Goal: Task Accomplishment & Management: Use online tool/utility

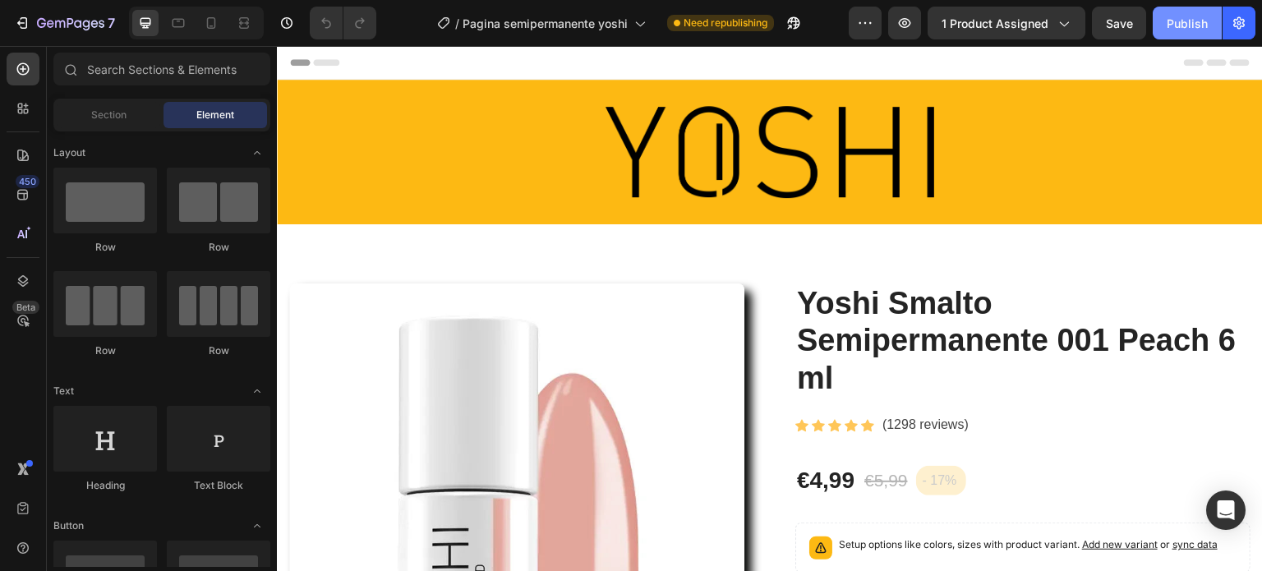
click at [1178, 21] on div "Publish" at bounding box center [1187, 23] width 41 height 17
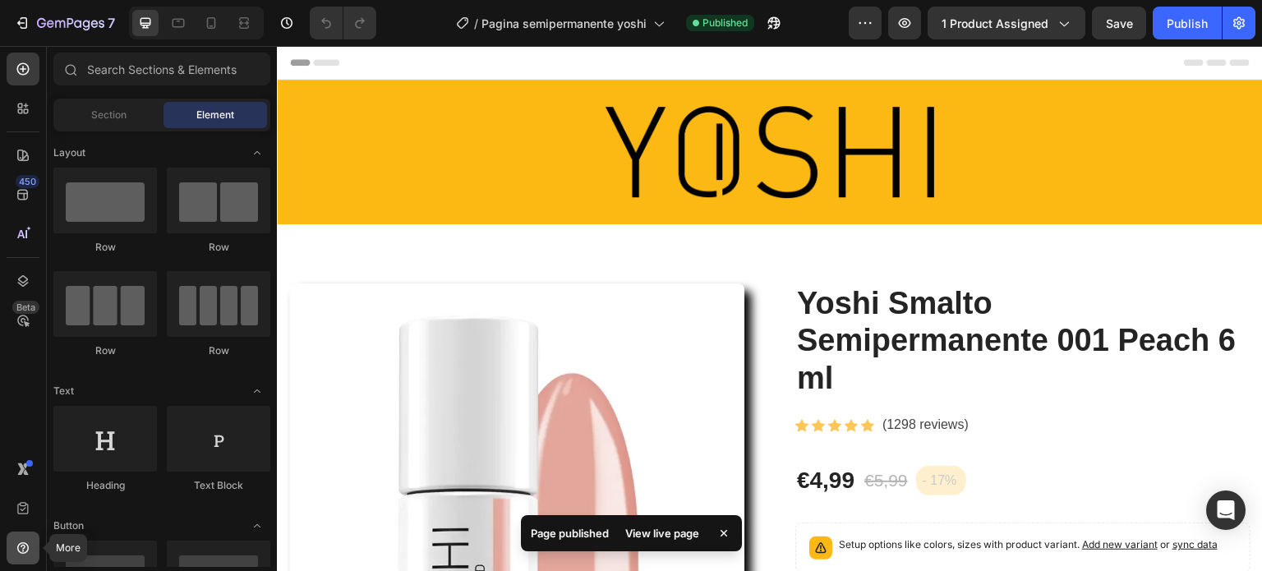
click at [27, 548] on icon at bounding box center [23, 548] width 12 height 12
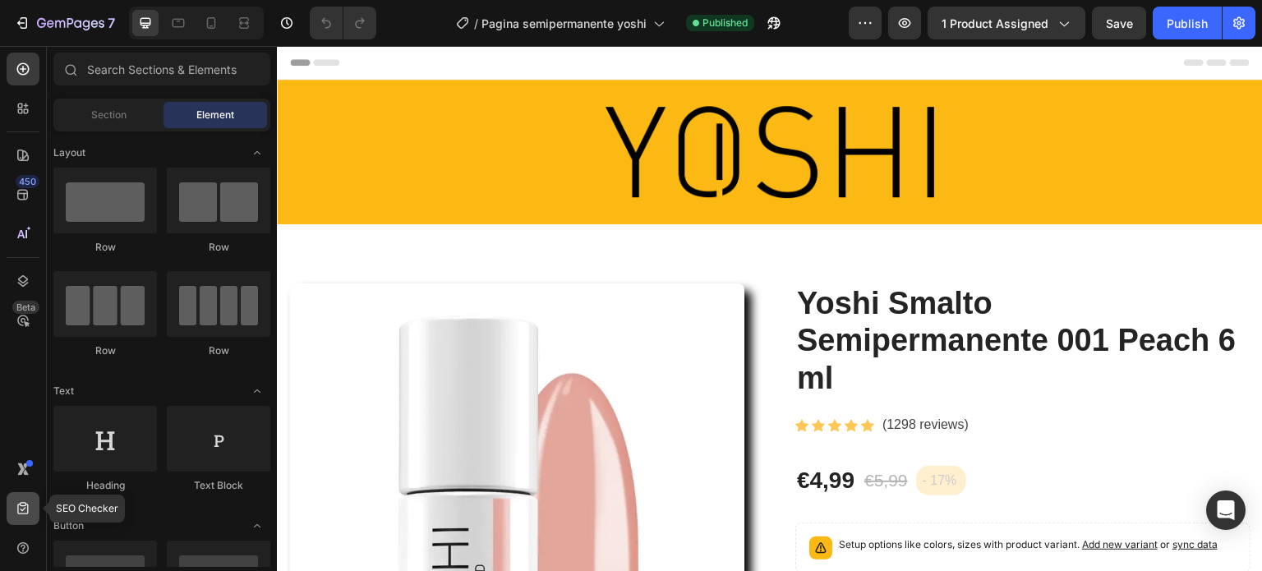
click at [26, 509] on icon at bounding box center [23, 508] width 16 height 16
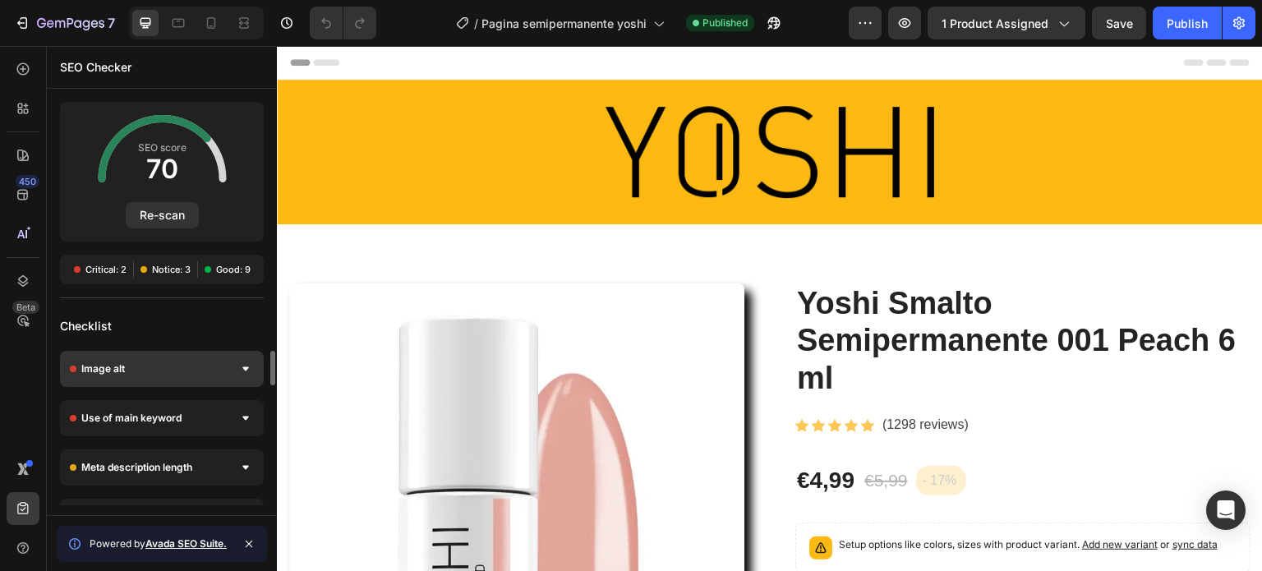
click at [209, 373] on div "Image alt" at bounding box center [162, 369] width 204 height 36
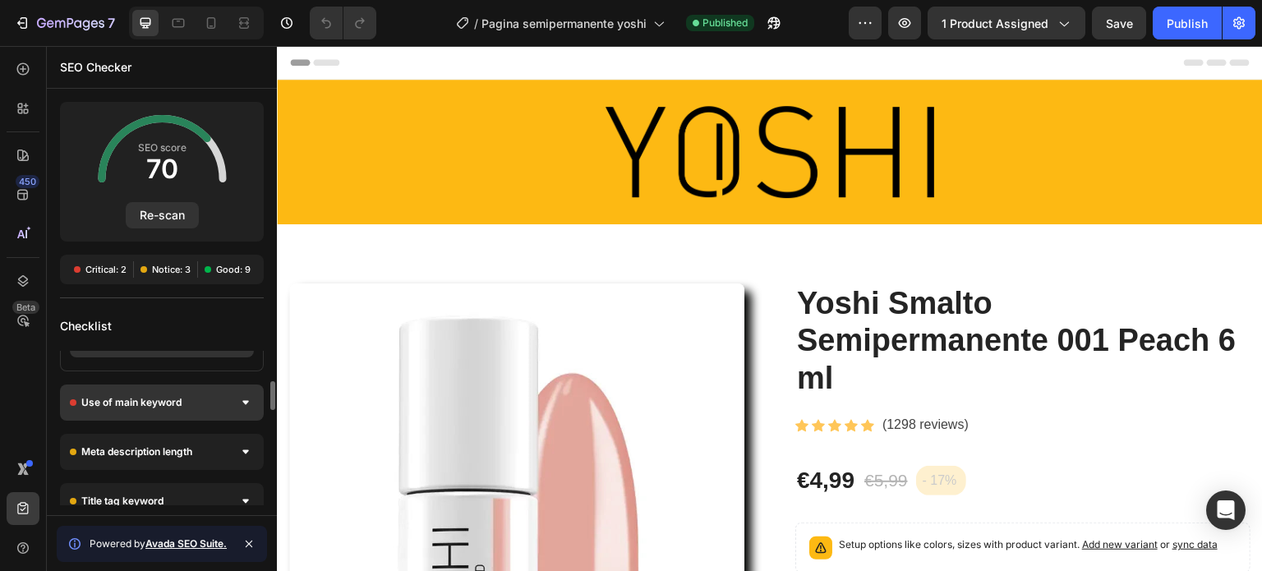
click at [201, 404] on div "Use of main keyword" at bounding box center [162, 403] width 204 height 36
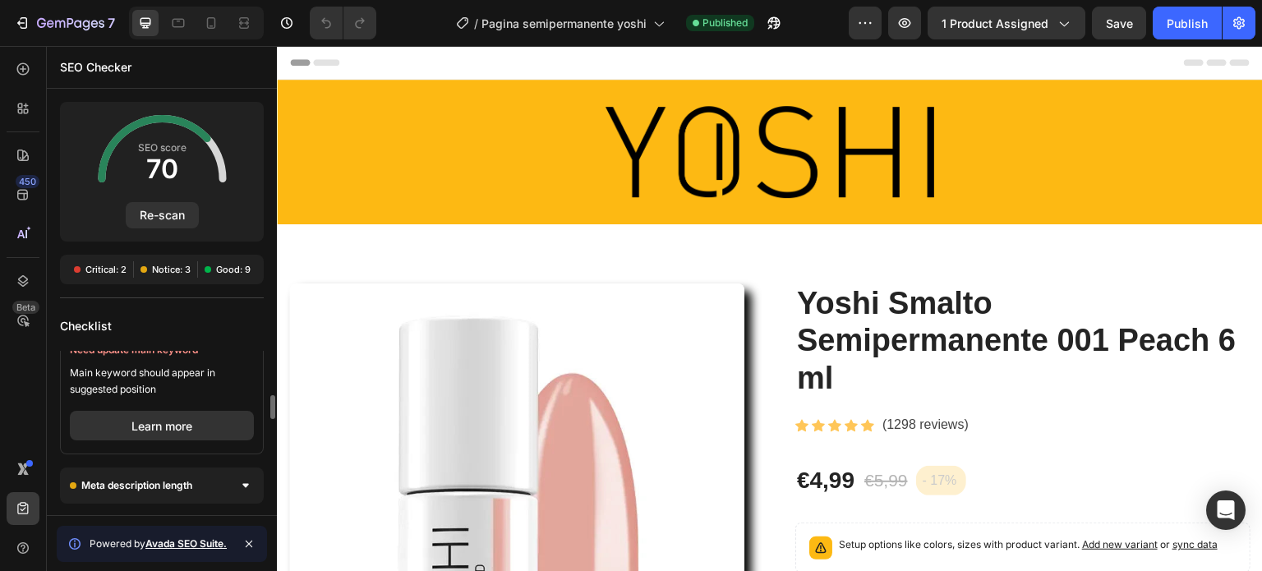
scroll to position [362, 0]
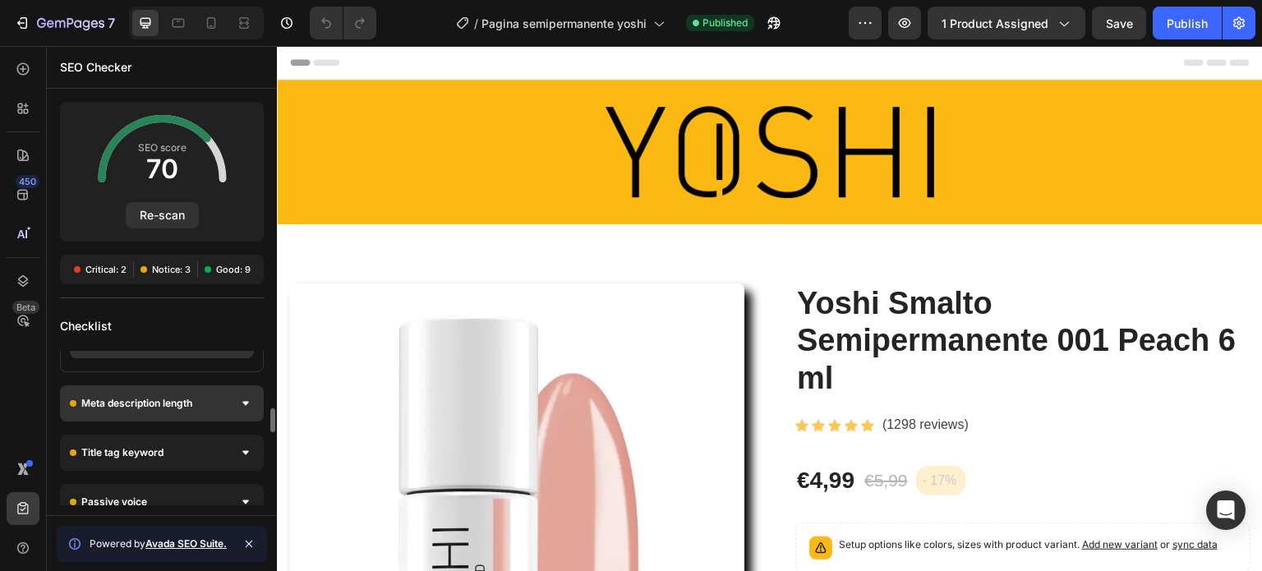
click at [201, 402] on div "Meta description length" at bounding box center [162, 403] width 204 height 36
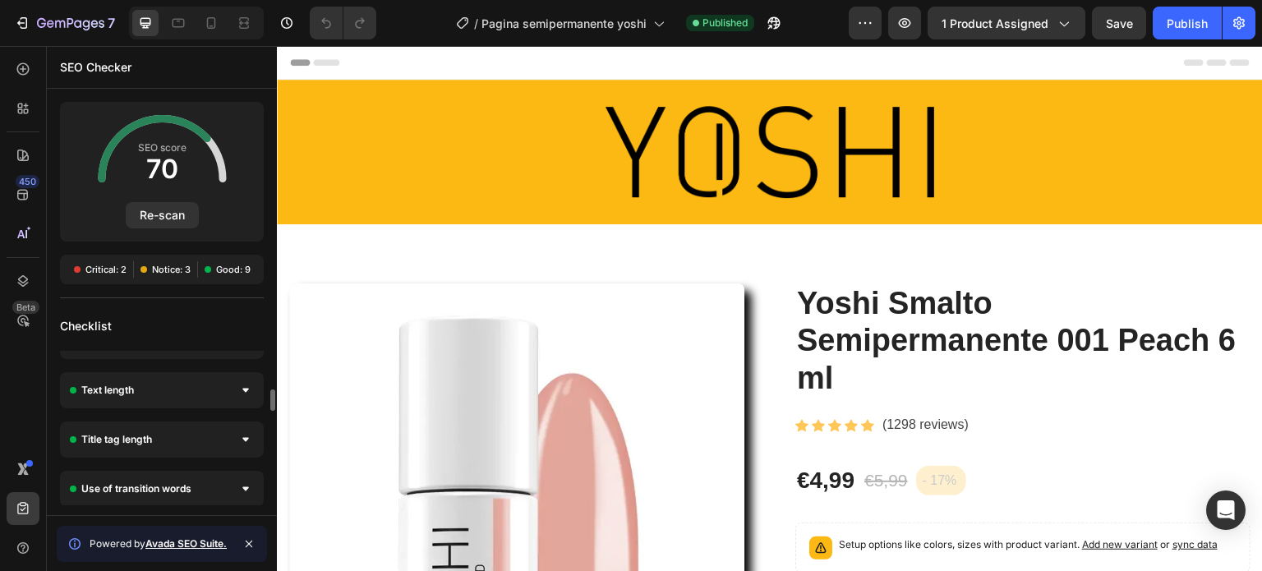
scroll to position [786, 0]
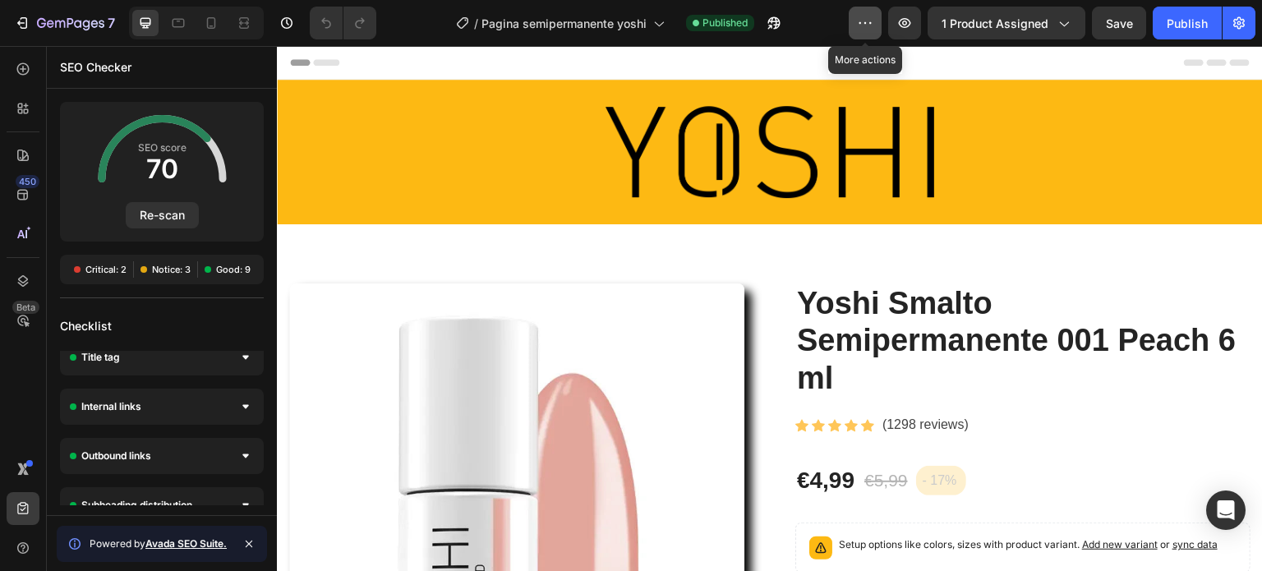
click at [873, 25] on icon "button" at bounding box center [865, 23] width 16 height 16
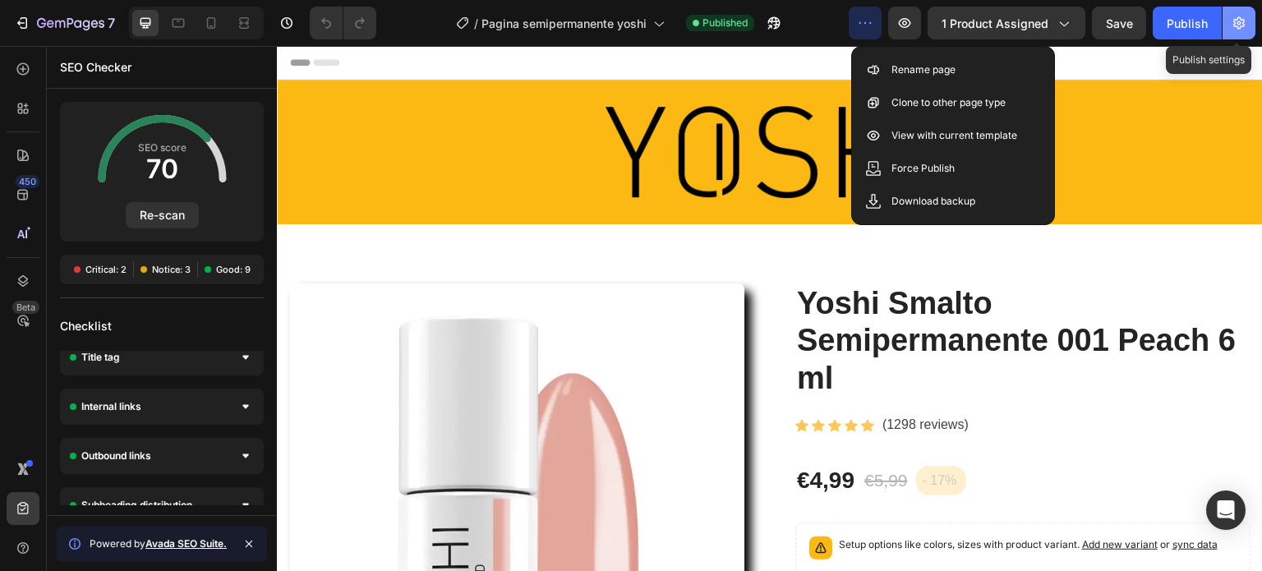
click at [1242, 21] on icon "button" at bounding box center [1239, 23] width 16 height 16
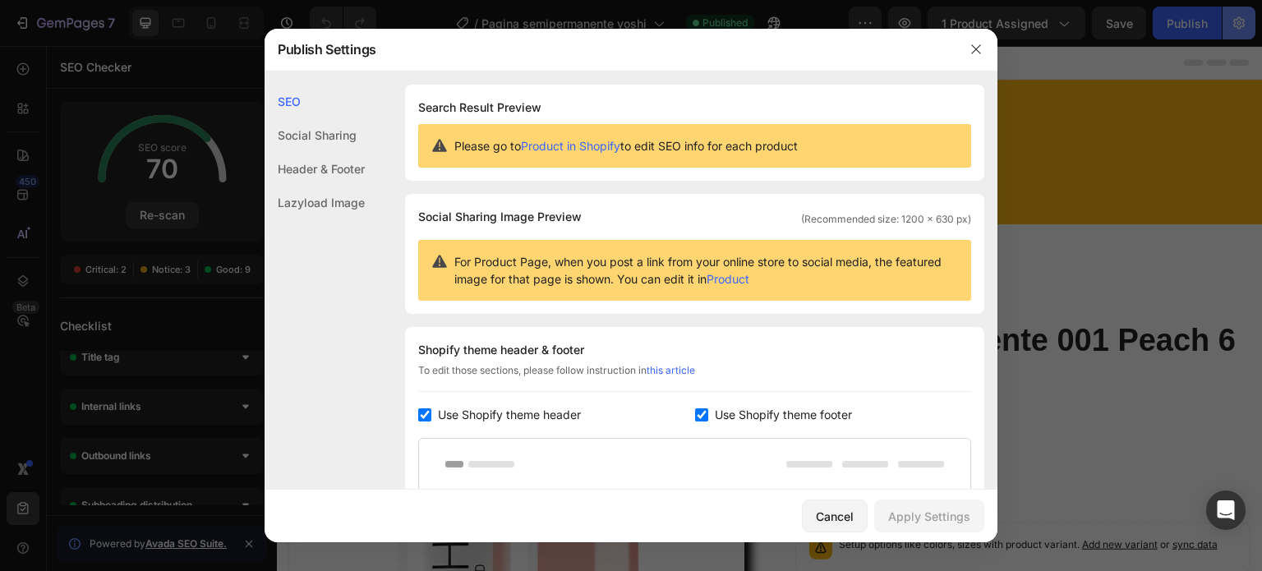
click at [1241, 21] on div at bounding box center [631, 285] width 1262 height 571
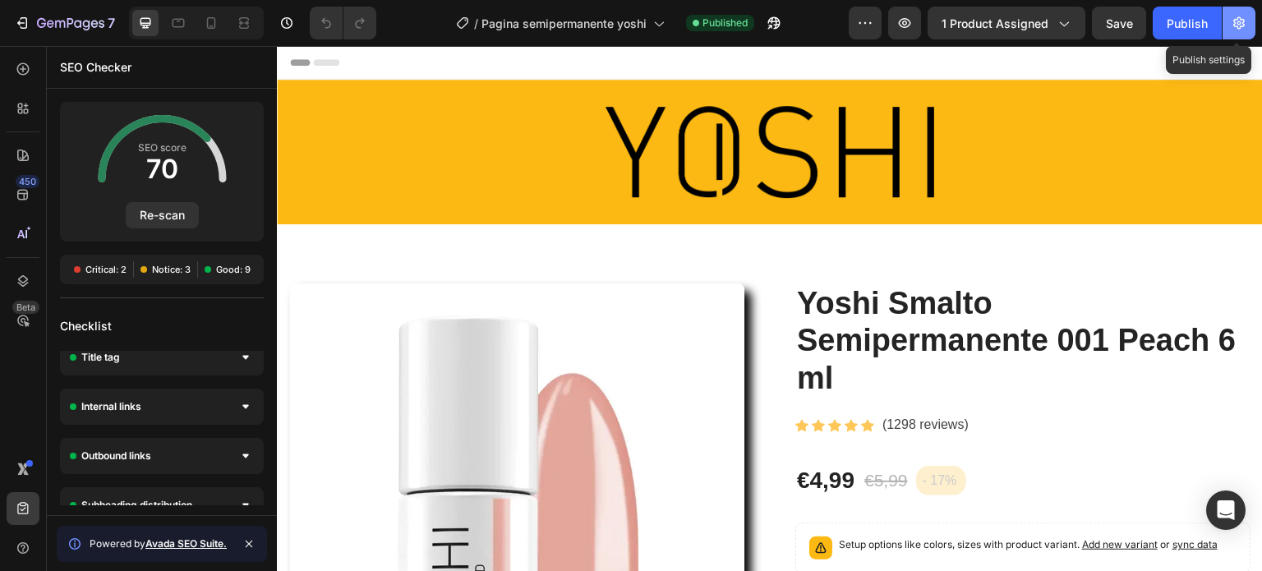
click at [1241, 21] on icon "button" at bounding box center [1239, 23] width 16 height 16
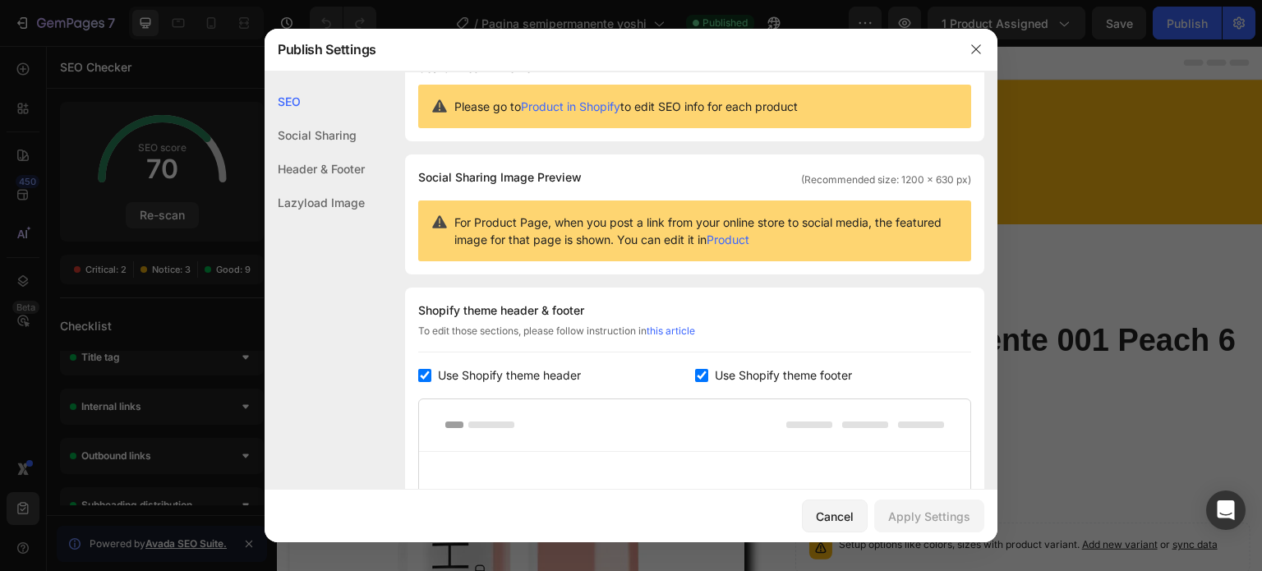
scroll to position [0, 0]
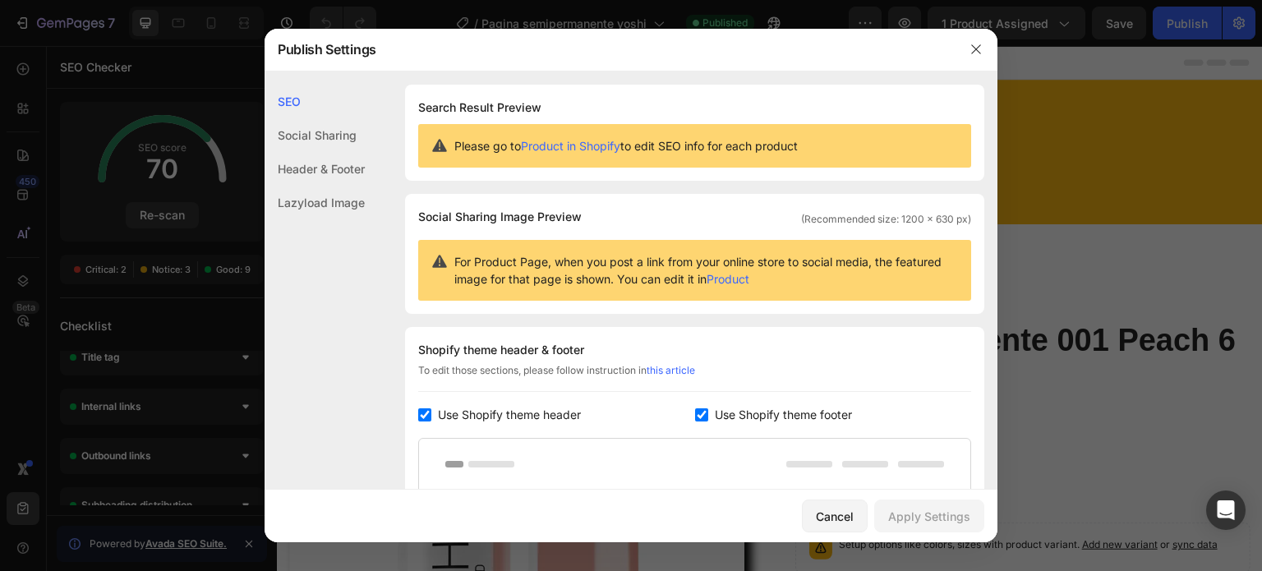
click at [302, 131] on div "Social Sharing" at bounding box center [315, 135] width 100 height 34
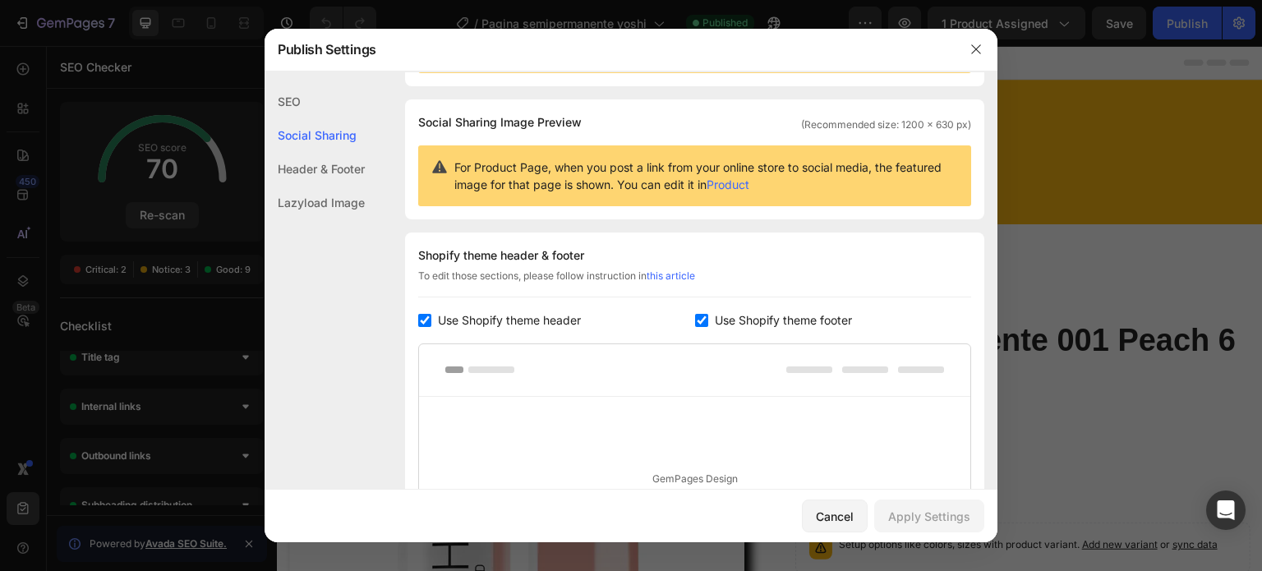
scroll to position [105, 0]
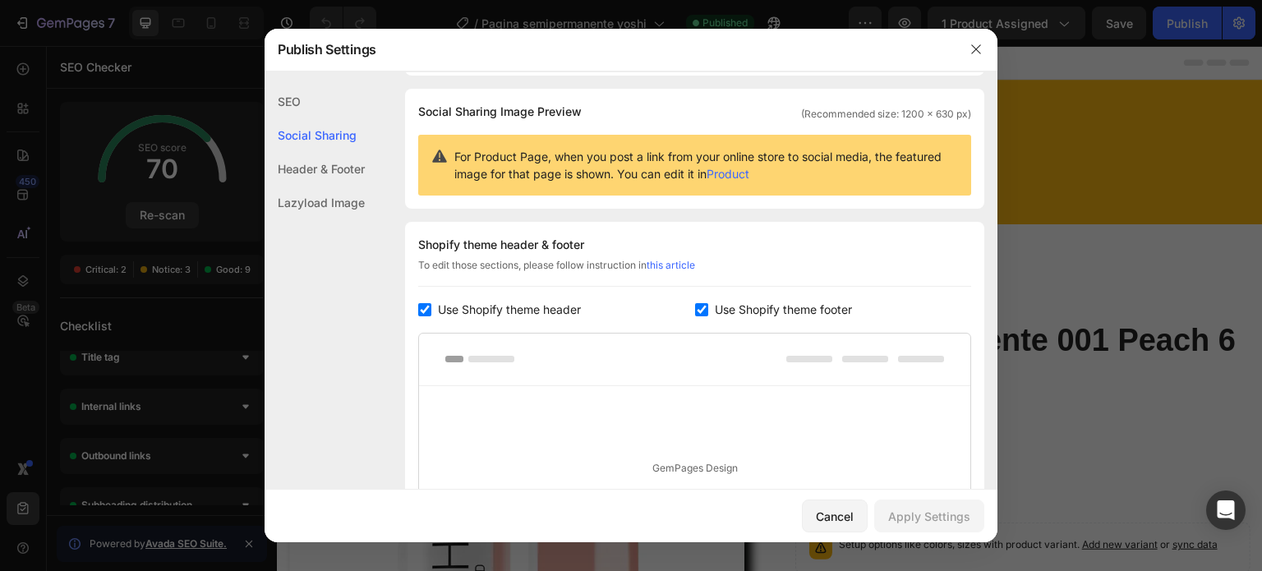
click at [306, 167] on div "Header & Footer" at bounding box center [315, 169] width 100 height 34
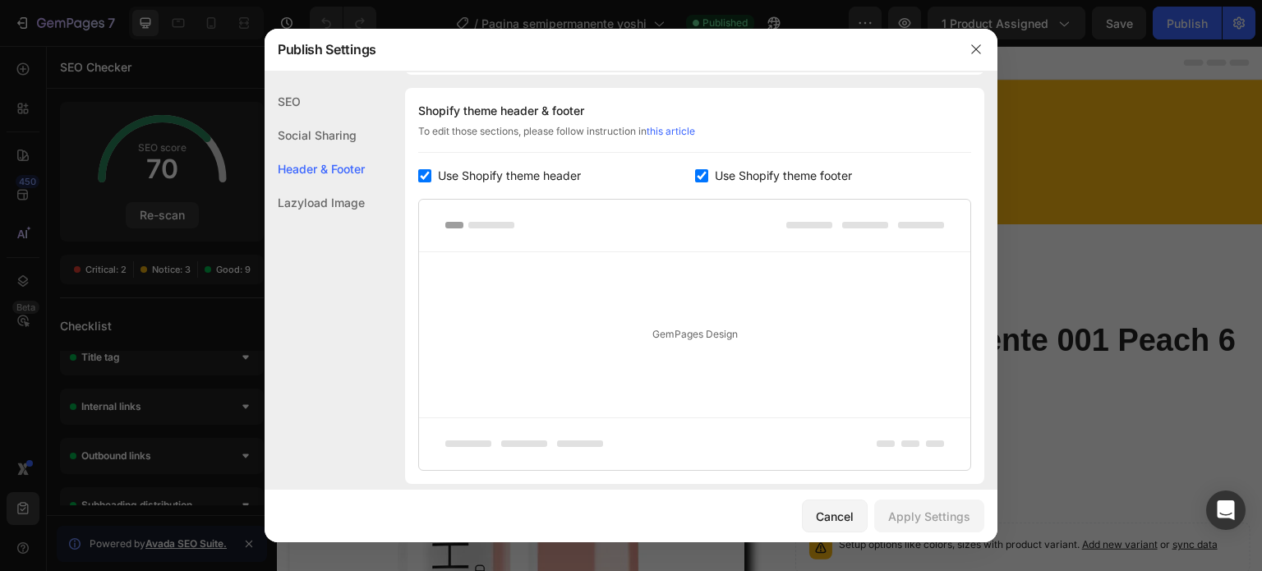
click at [308, 207] on div "Lazyload Image" at bounding box center [315, 203] width 100 height 34
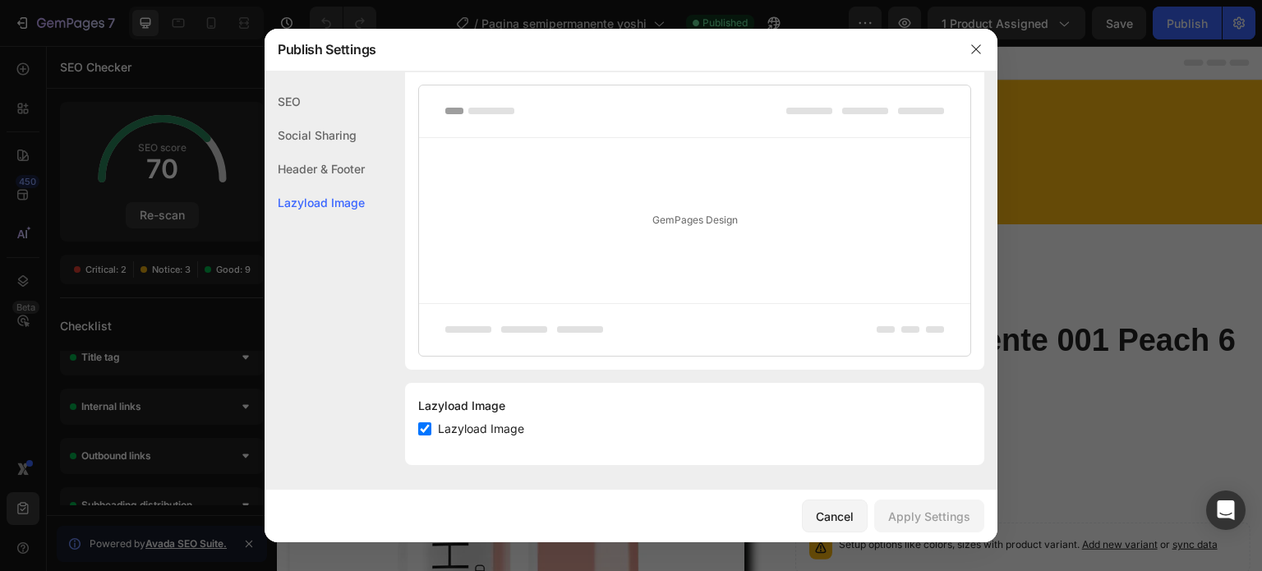
scroll to position [354, 0]
click at [972, 45] on icon "button" at bounding box center [975, 49] width 9 height 9
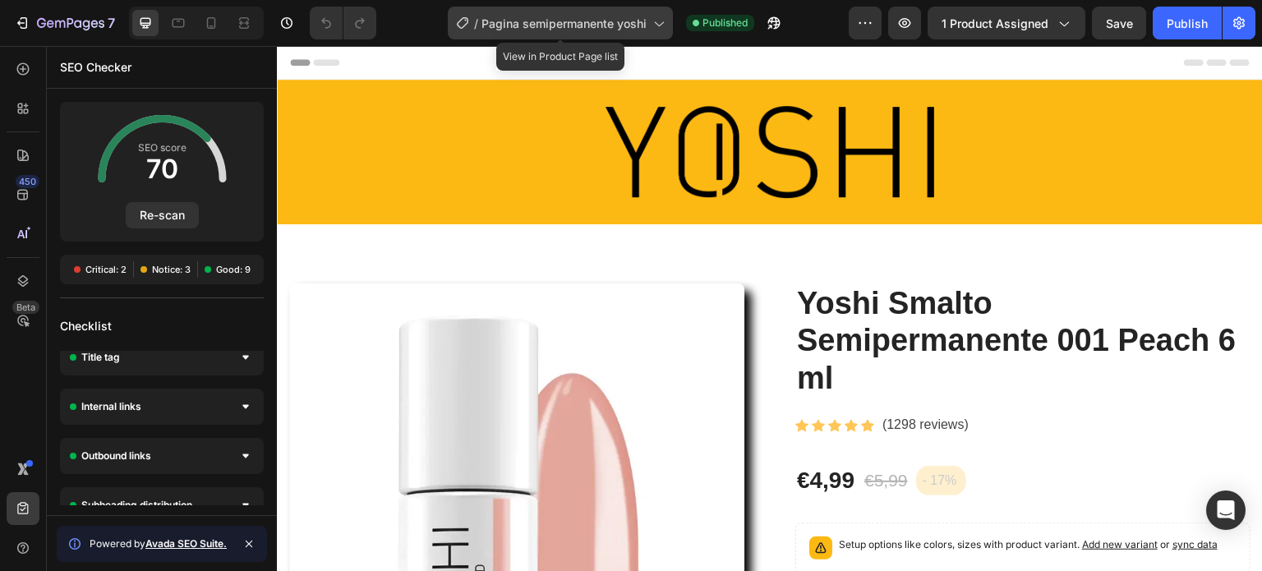
click at [611, 27] on span "Pagina semipermanente yoshi" at bounding box center [564, 23] width 165 height 17
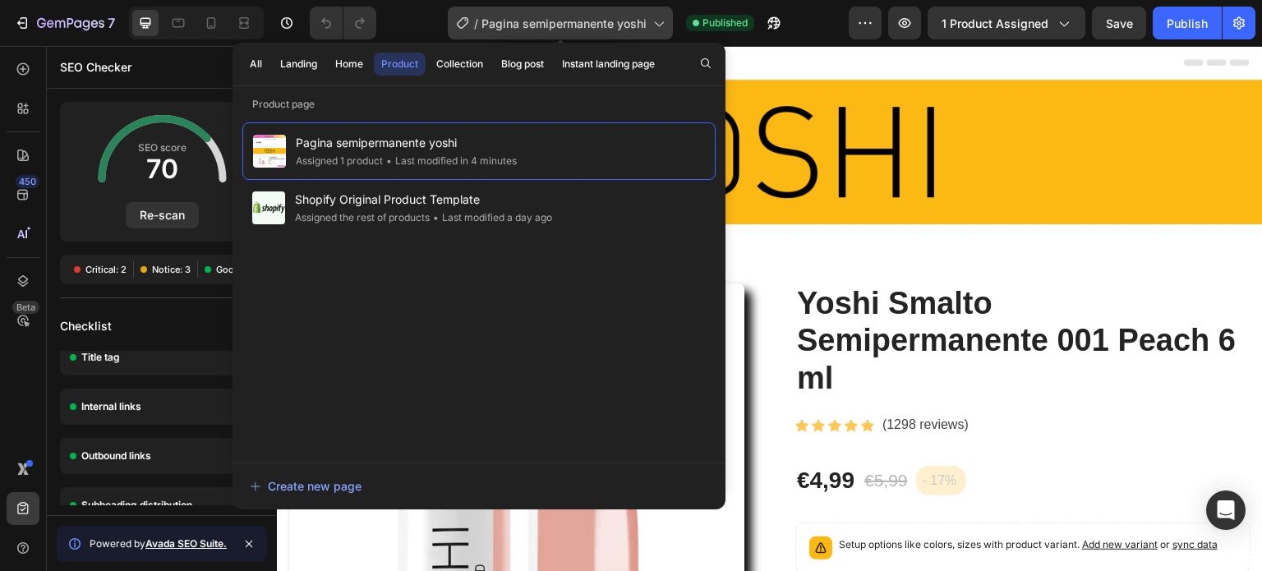
click at [611, 27] on span "Pagina semipermanente yoshi" at bounding box center [564, 23] width 165 height 17
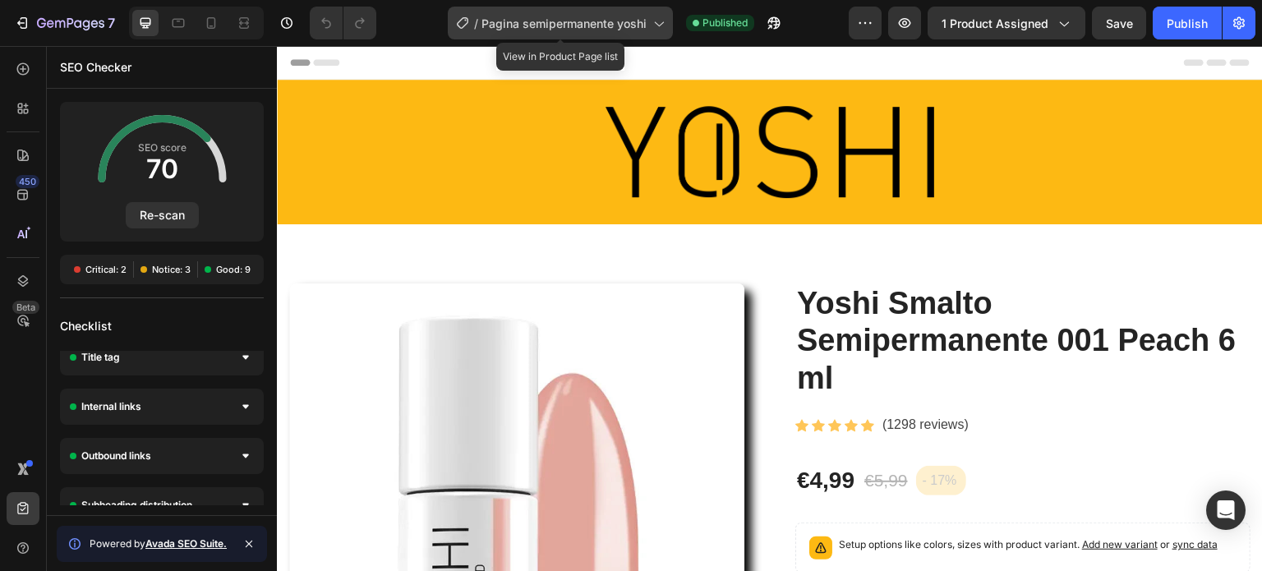
click at [611, 27] on span "Pagina semipermanente yoshi" at bounding box center [564, 23] width 165 height 17
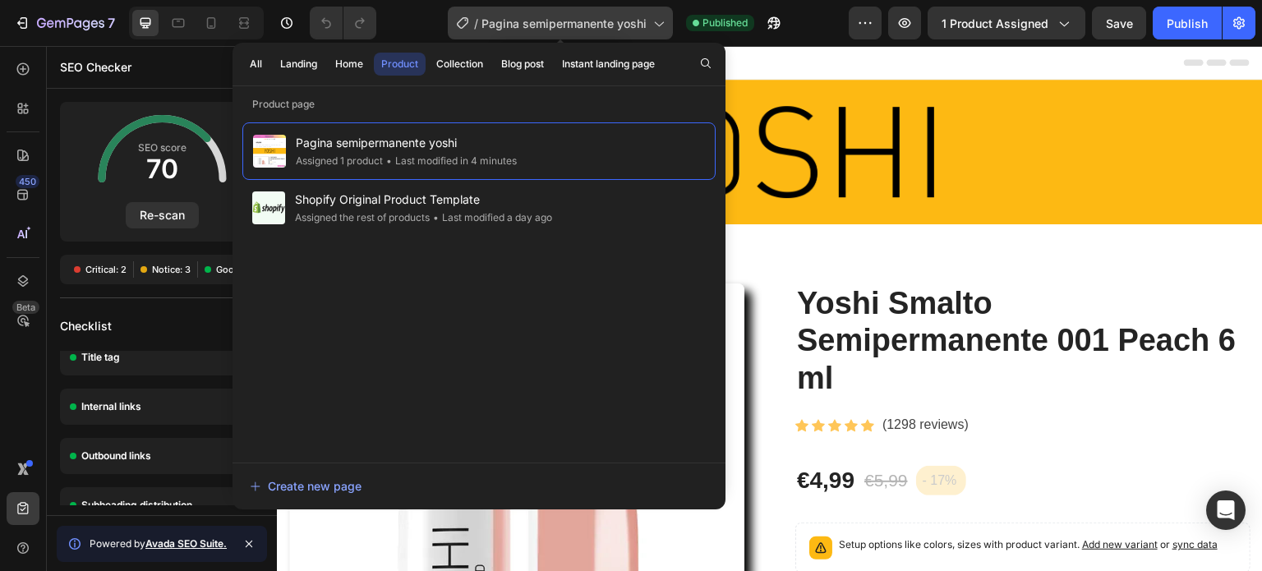
click at [611, 25] on span "Pagina semipermanente yoshi" at bounding box center [564, 23] width 165 height 17
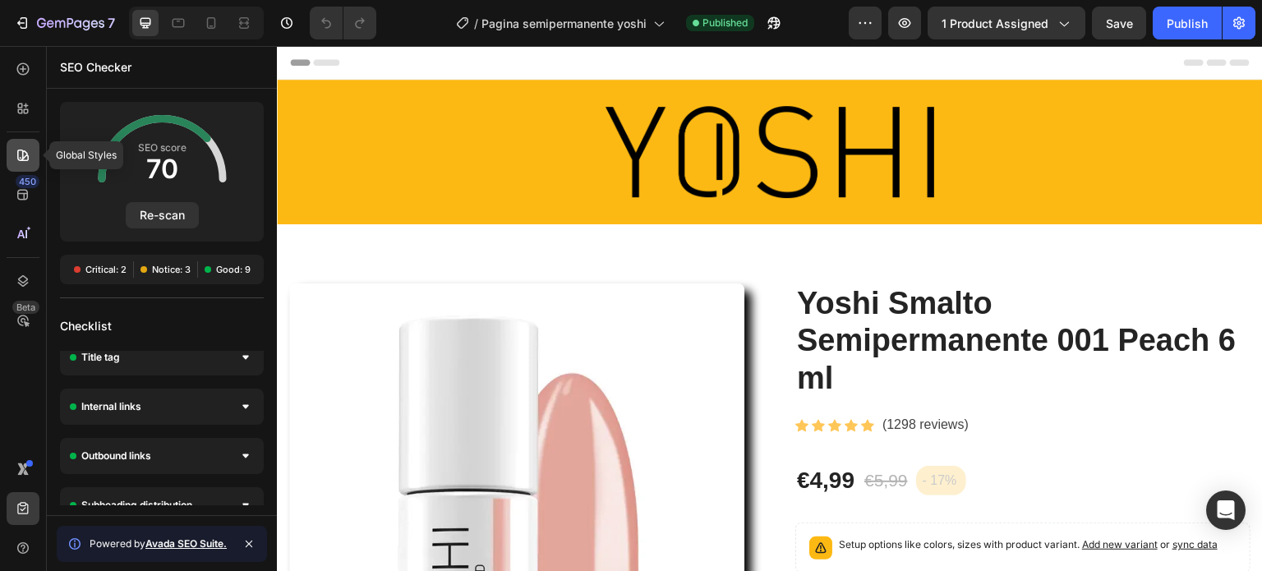
click at [19, 154] on icon at bounding box center [23, 155] width 16 height 16
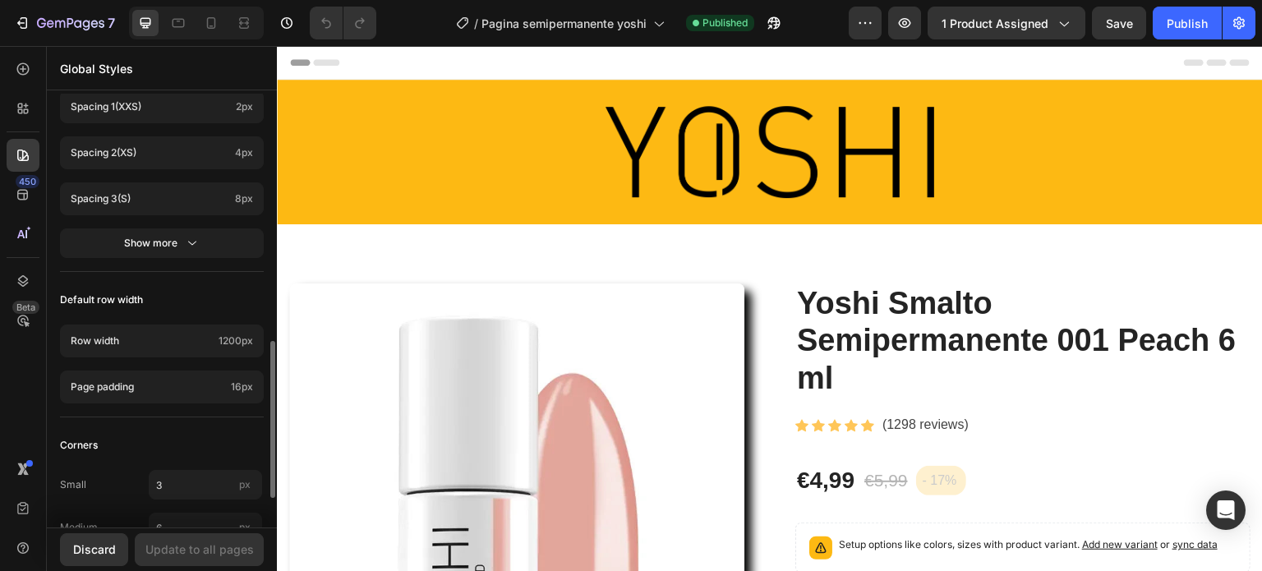
scroll to position [604, 0]
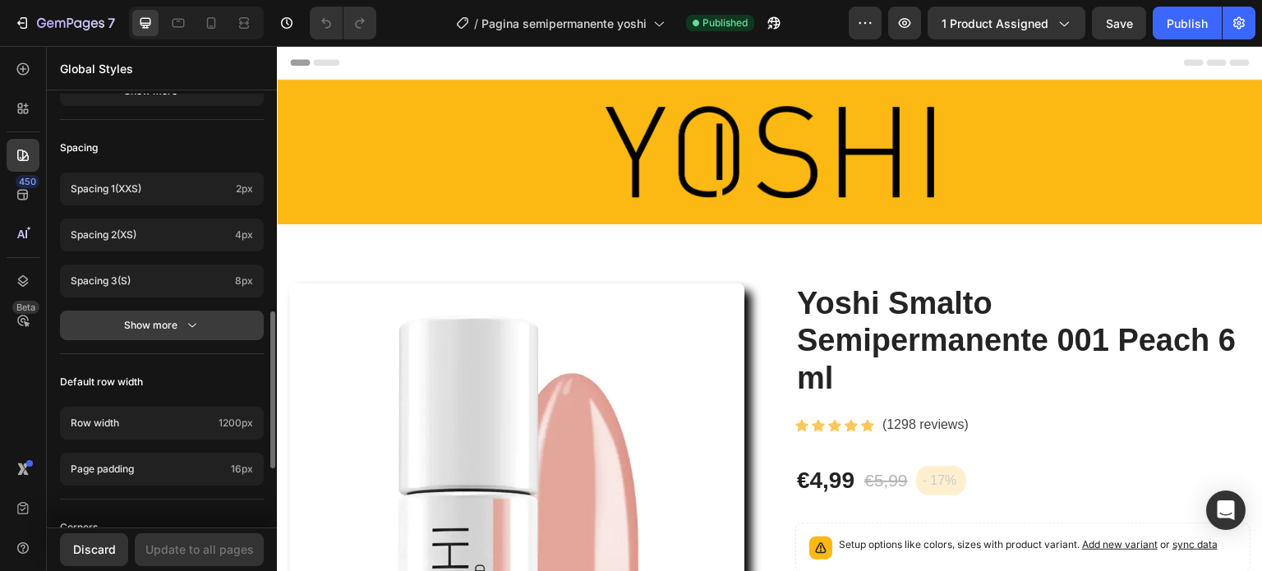
click at [191, 324] on icon "button" at bounding box center [192, 325] width 16 height 16
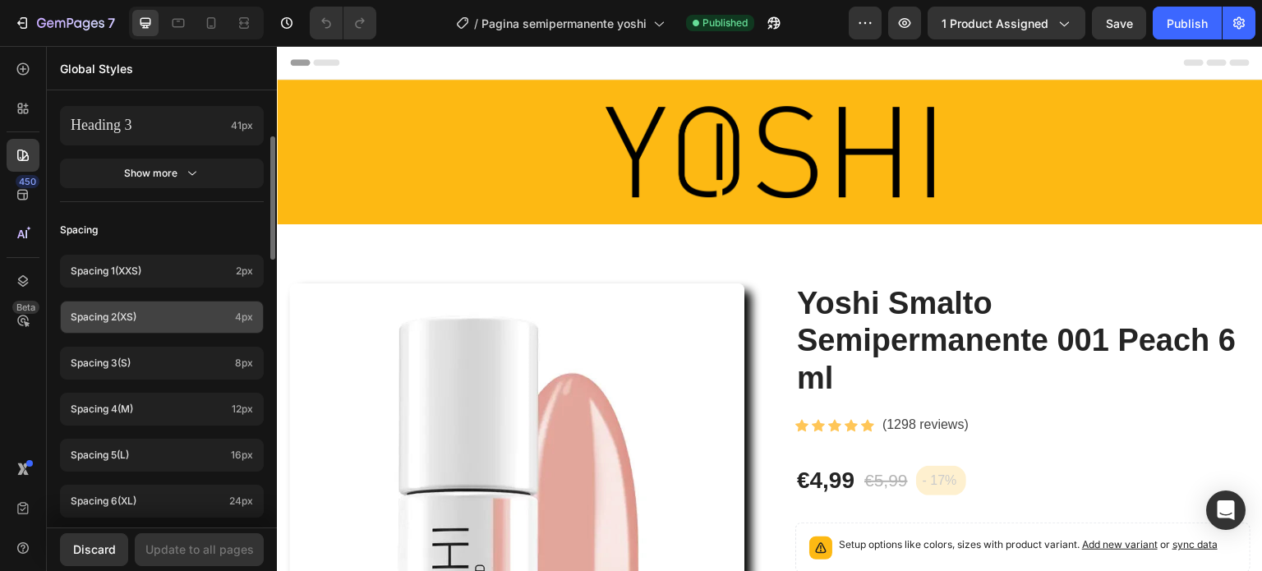
scroll to position [357, 0]
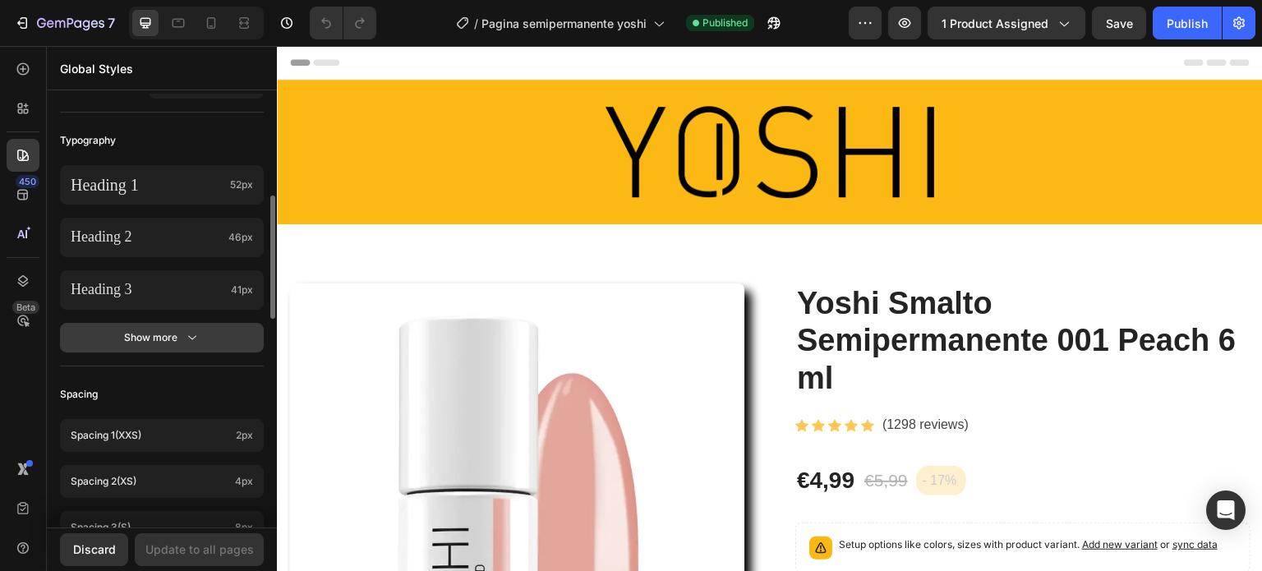
click at [189, 331] on icon "button" at bounding box center [192, 338] width 16 height 16
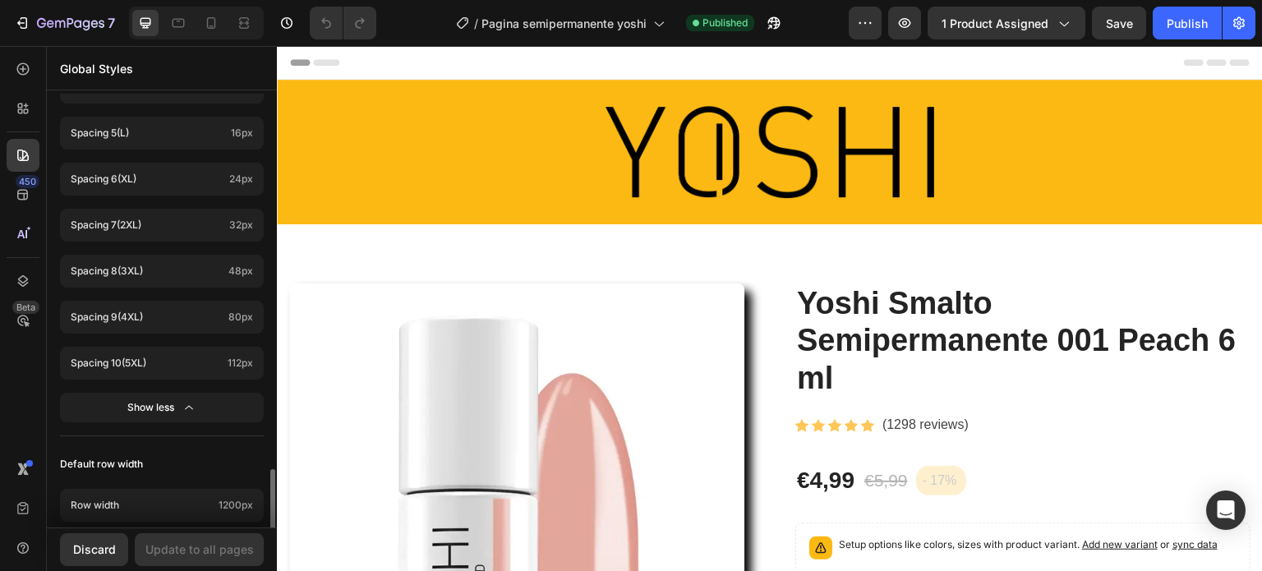
scroll to position [1242, 0]
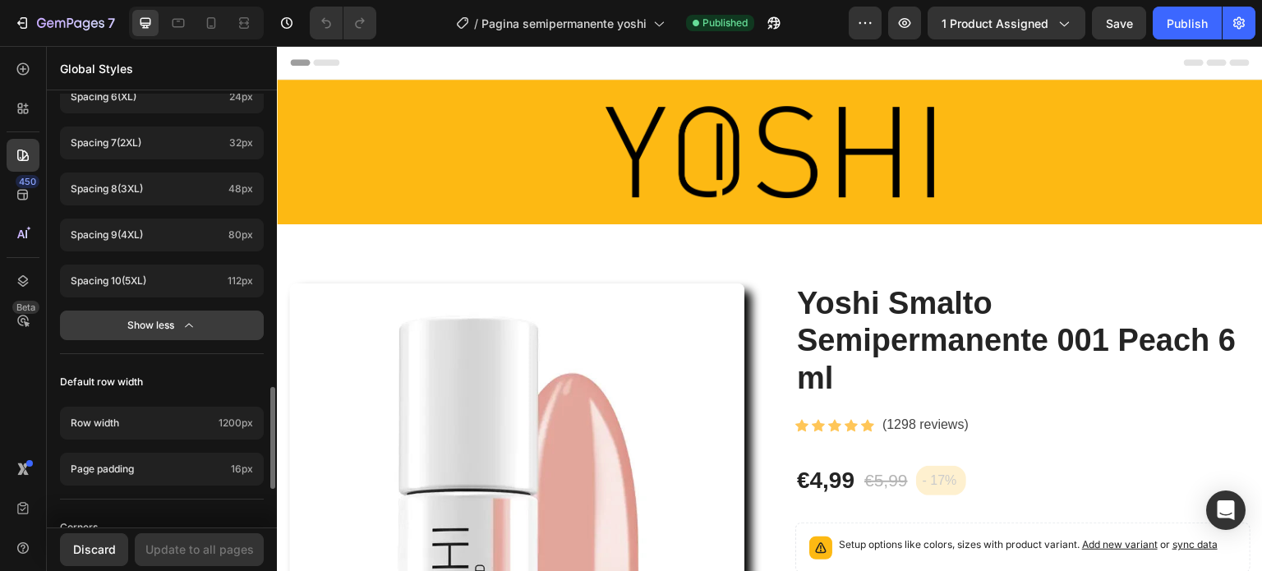
click at [175, 325] on div "Show less" at bounding box center [162, 325] width 70 height 16
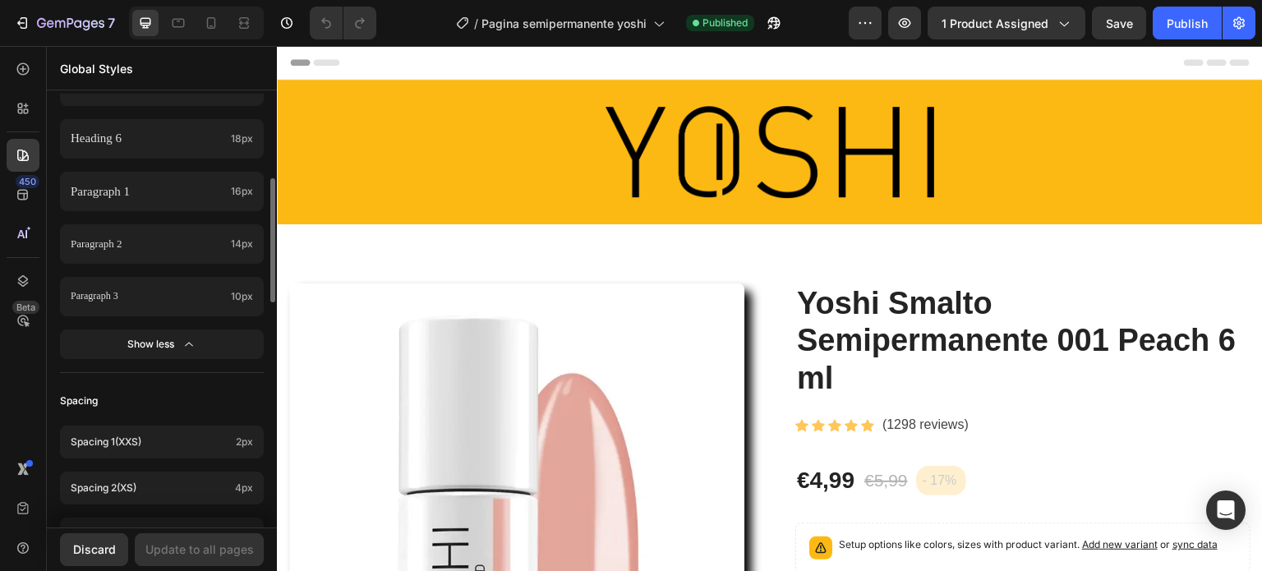
scroll to position [584, 0]
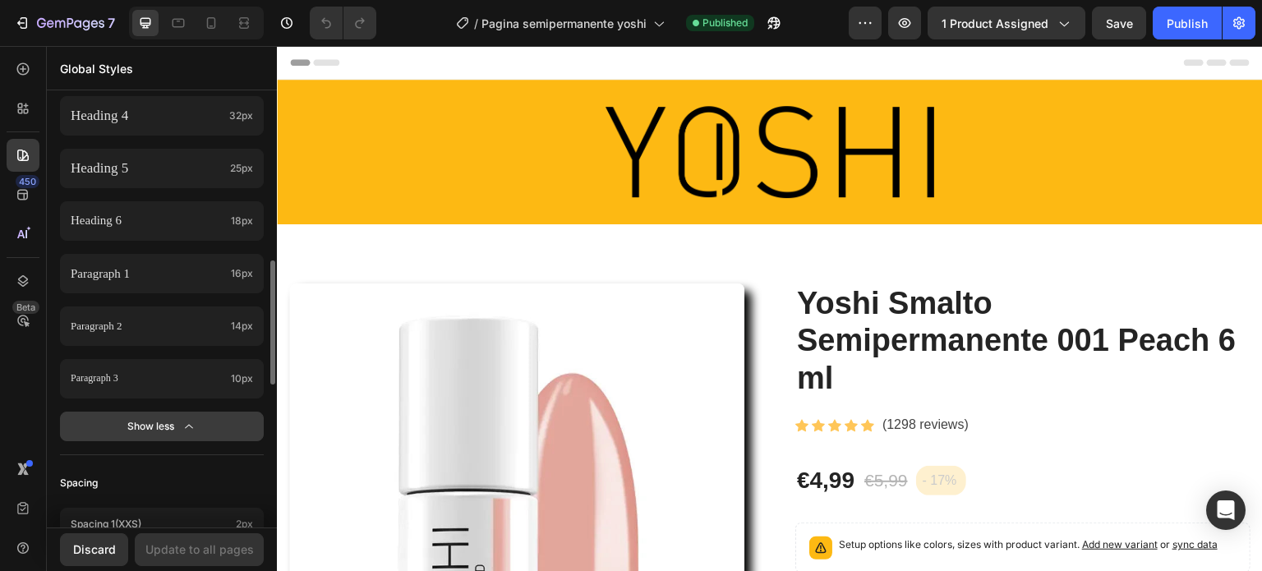
click at [154, 424] on div "Show less" at bounding box center [162, 426] width 70 height 16
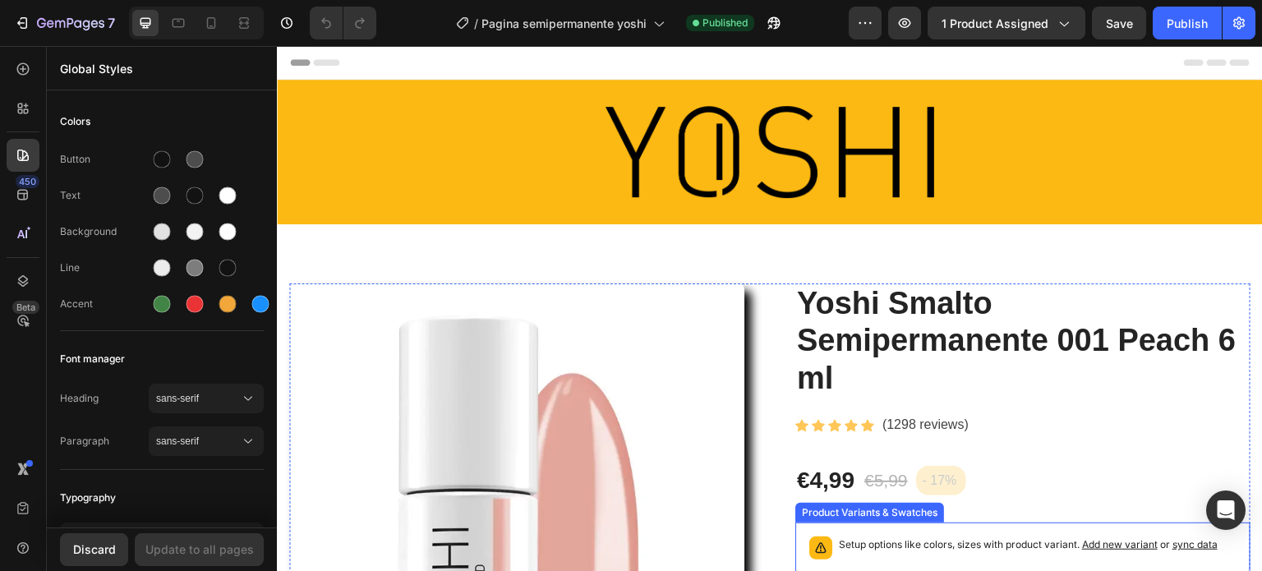
scroll to position [0, 0]
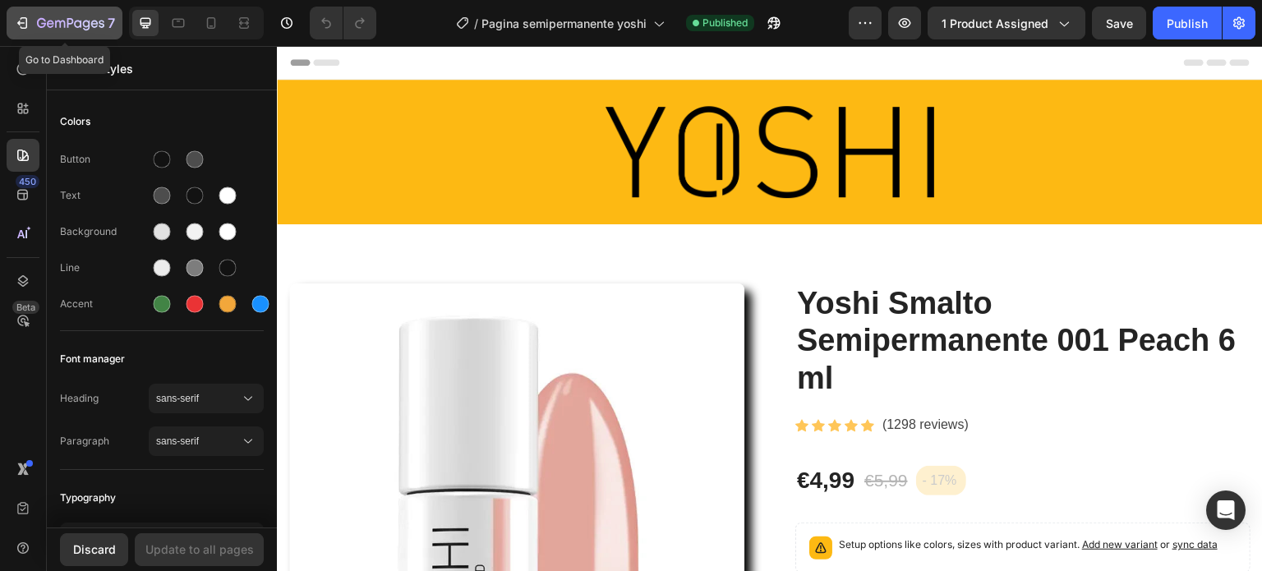
click at [16, 19] on icon "button" at bounding box center [22, 23] width 16 height 16
